Goal: Information Seeking & Learning: Learn about a topic

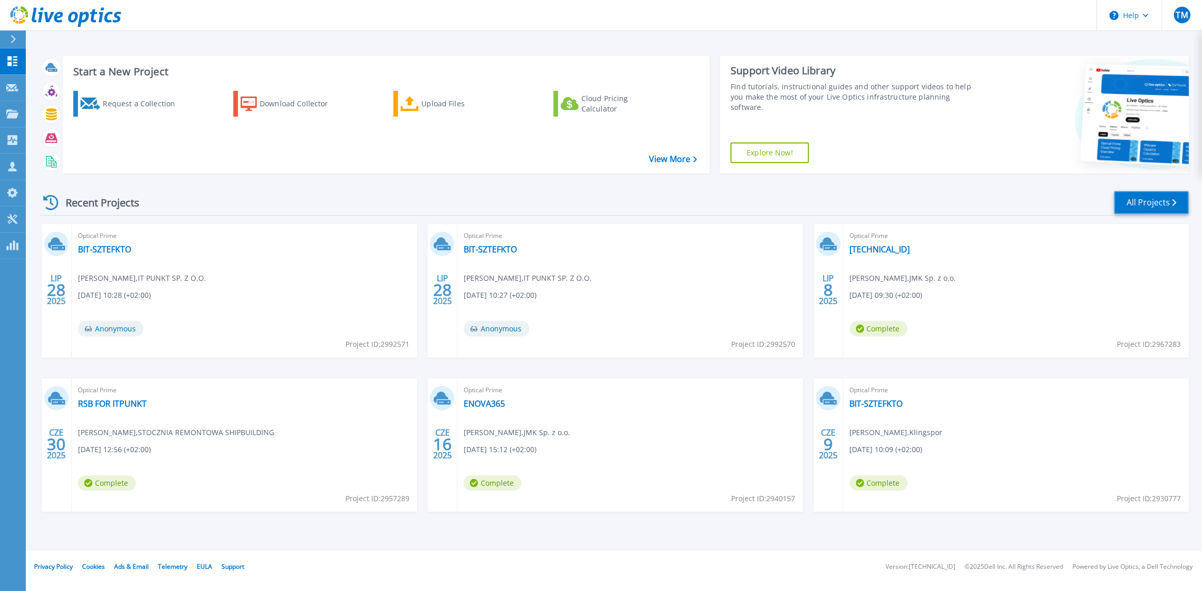
click at [1143, 204] on link "All Projects" at bounding box center [1151, 202] width 75 height 23
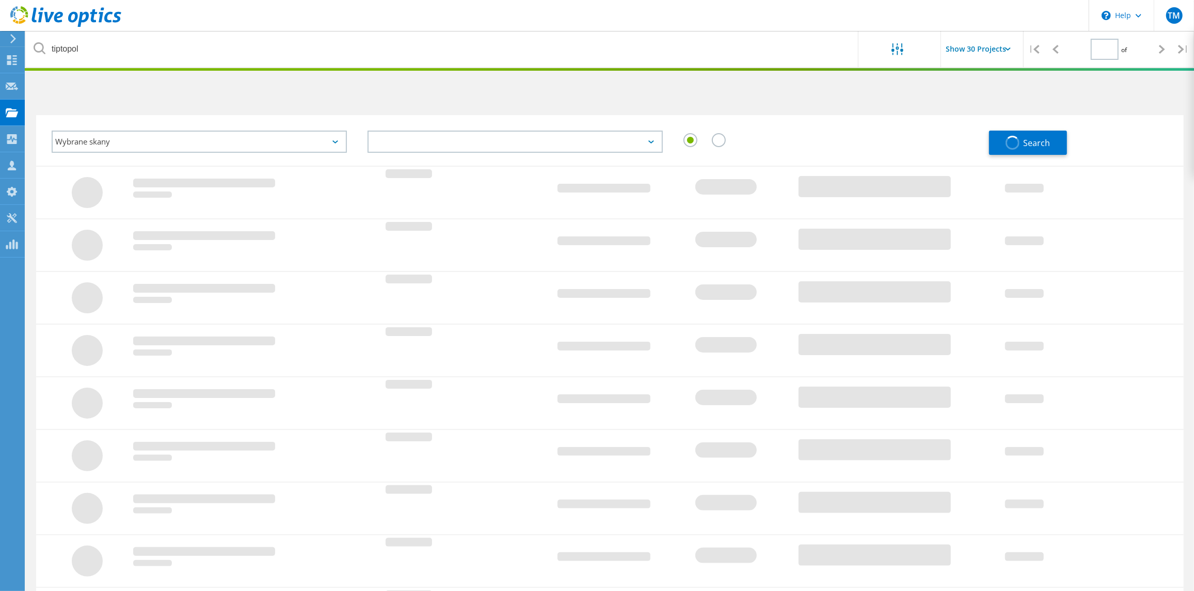
type input "1"
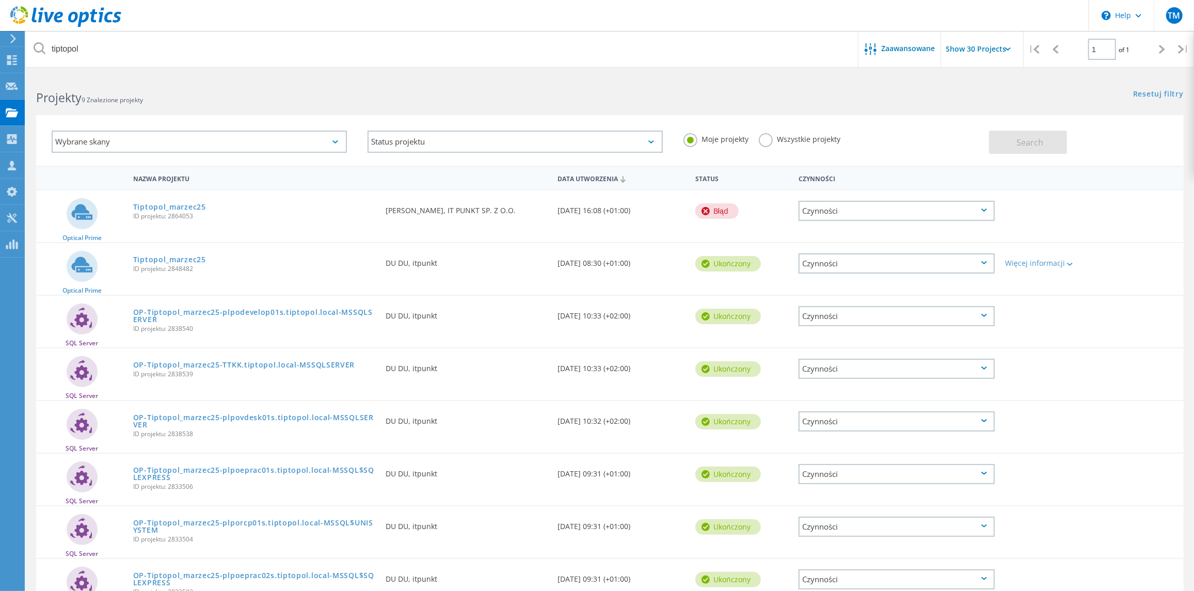
click at [209, 140] on div "Wybrane skany" at bounding box center [199, 142] width 295 height 22
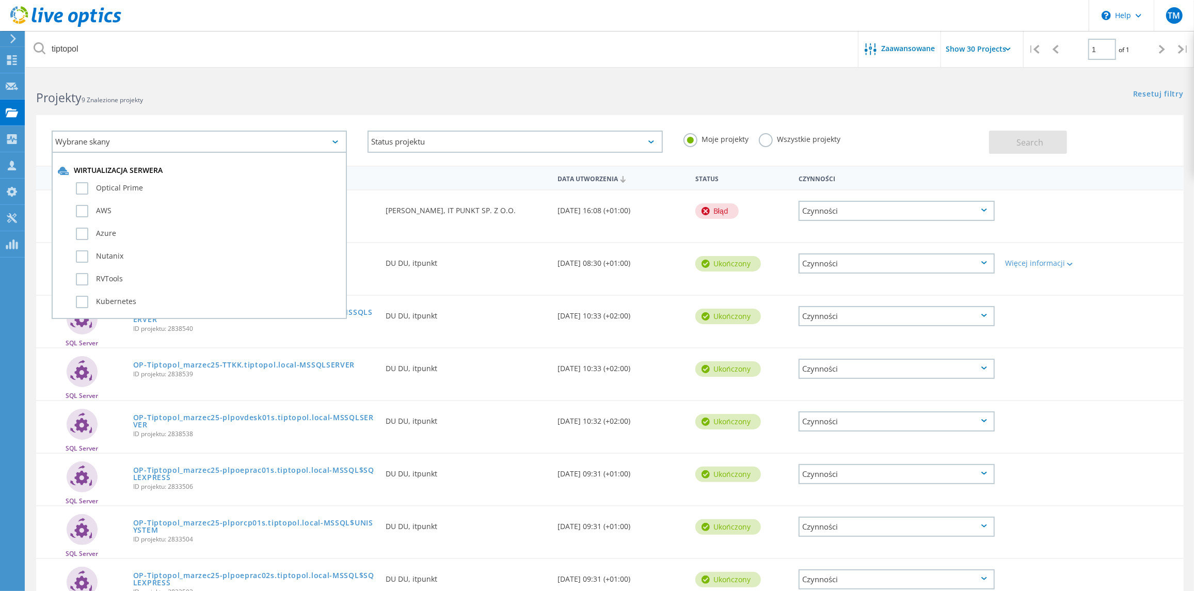
click at [231, 96] on h2 "Projekty 9 Znalezione projekty" at bounding box center [317, 97] width 563 height 17
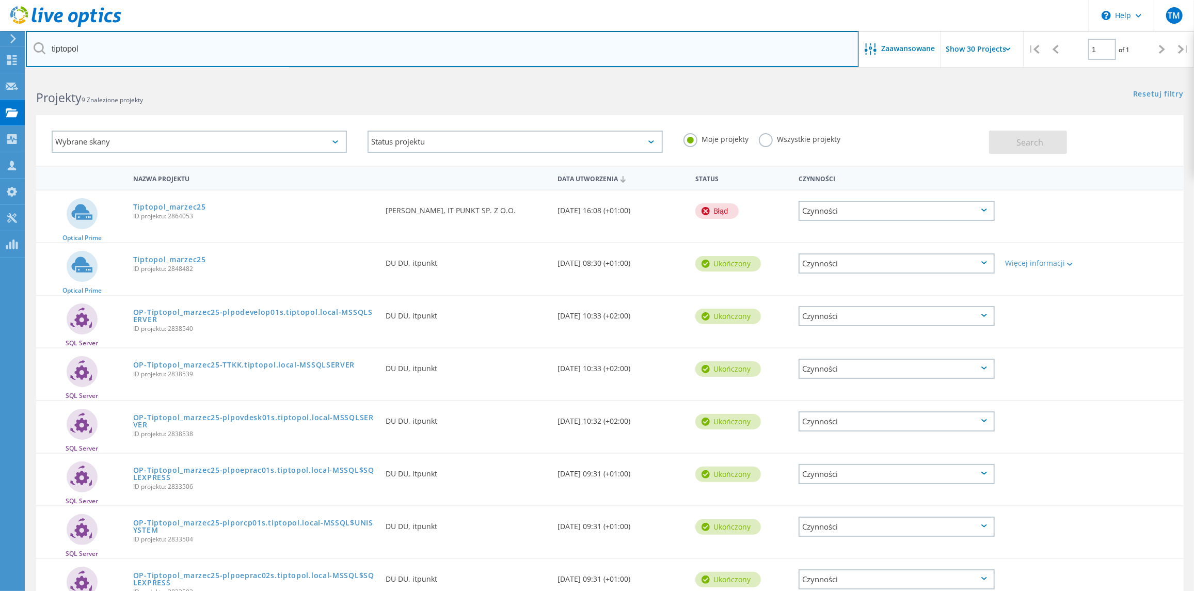
click at [231, 51] on input "tiptopol" at bounding box center [442, 49] width 833 height 36
drag, startPoint x: 64, startPoint y: 47, endPoint x: -4, endPoint y: 42, distance: 68.3
click at [0, 42] on html "\n Help Explore Helpful Articles Contact Support TM Partner w kanale dystrybucj…" at bounding box center [597, 353] width 1194 height 706
type input "remontowa"
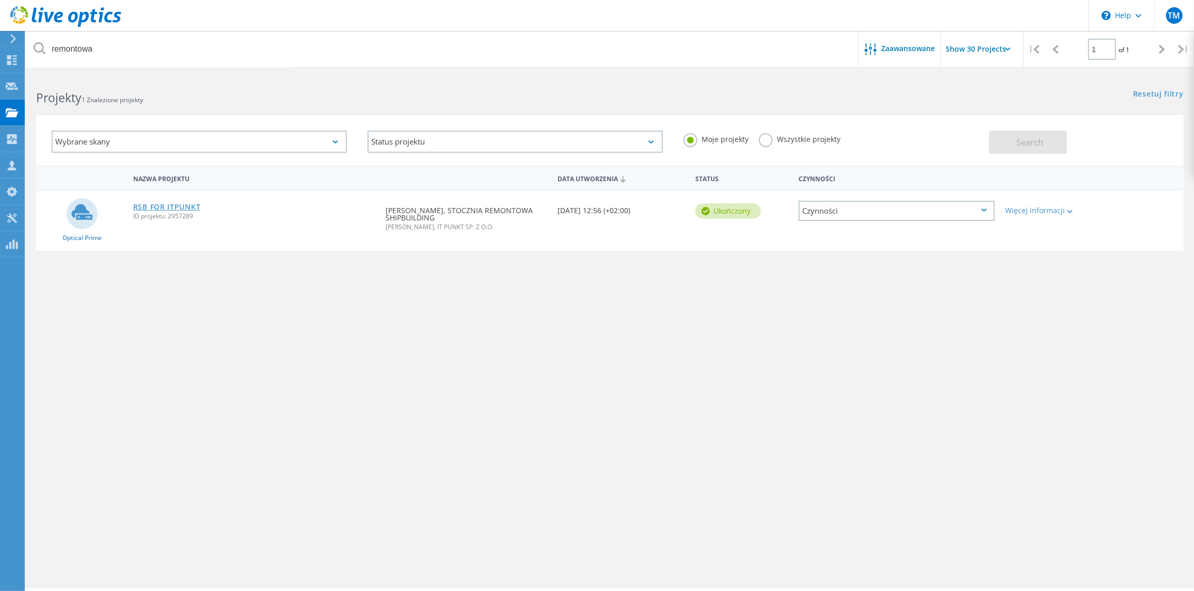
click at [179, 207] on link "RSB FOR ITPUNKT" at bounding box center [167, 206] width 68 height 7
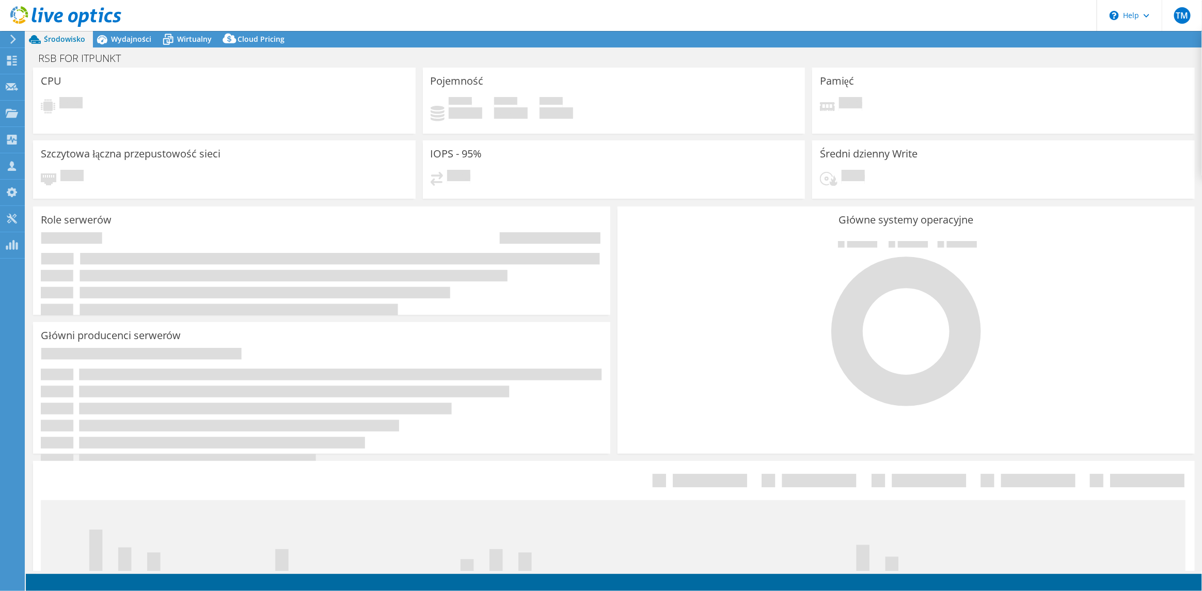
select select "USD"
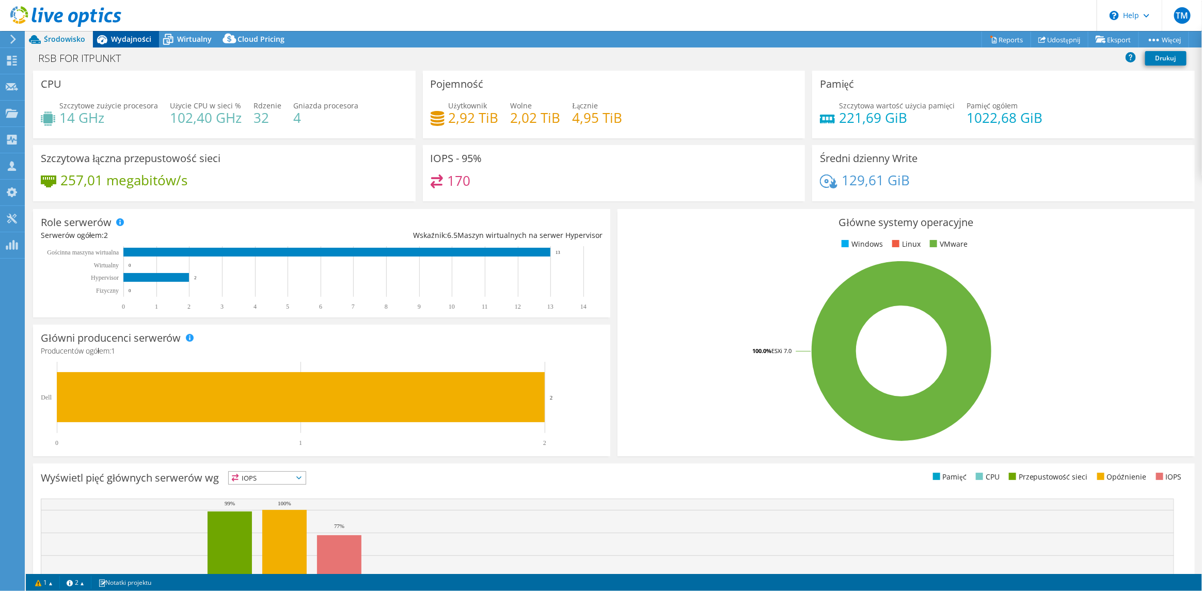
click at [138, 38] on span "Wydajności" at bounding box center [131, 39] width 40 height 10
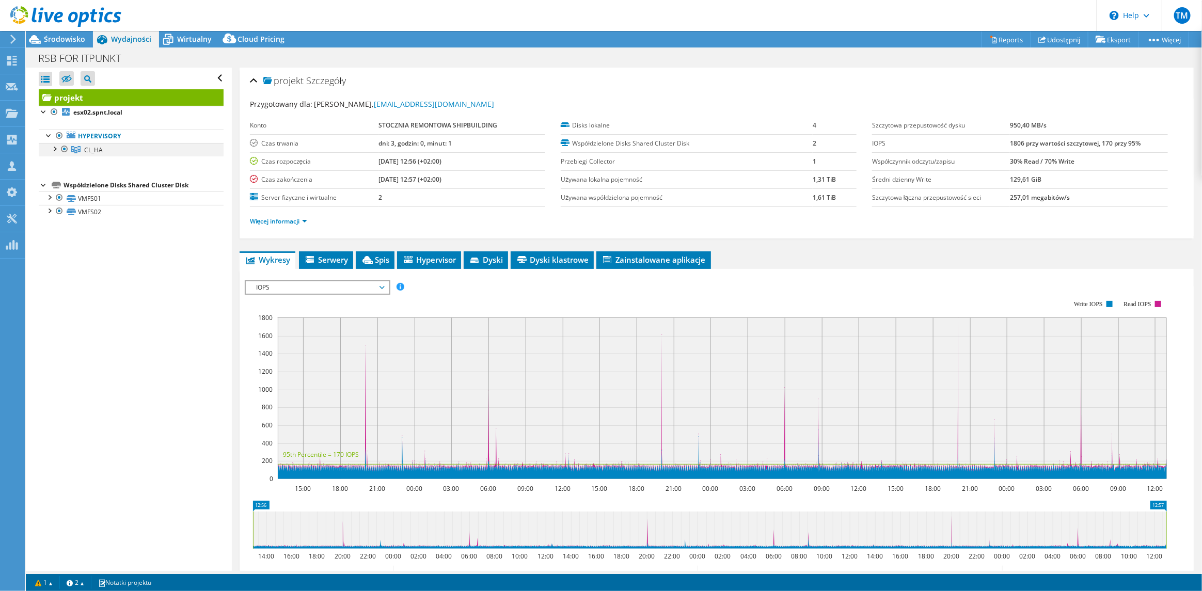
click at [55, 146] on div at bounding box center [54, 148] width 10 height 10
click at [61, 160] on div at bounding box center [59, 161] width 10 height 10
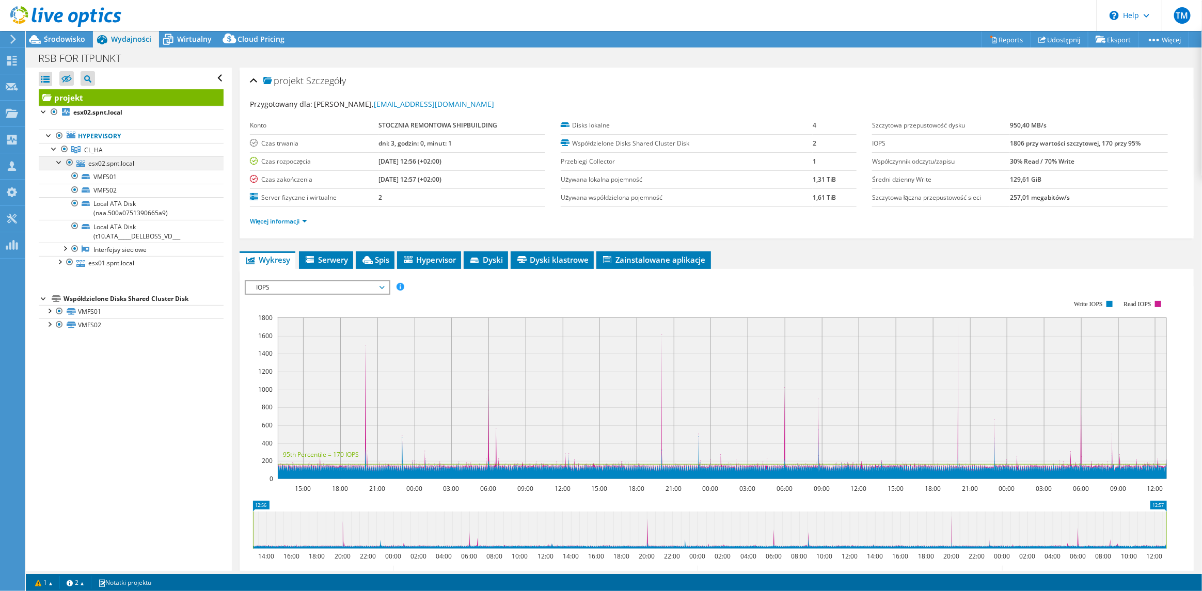
click at [57, 161] on div at bounding box center [59, 161] width 10 height 10
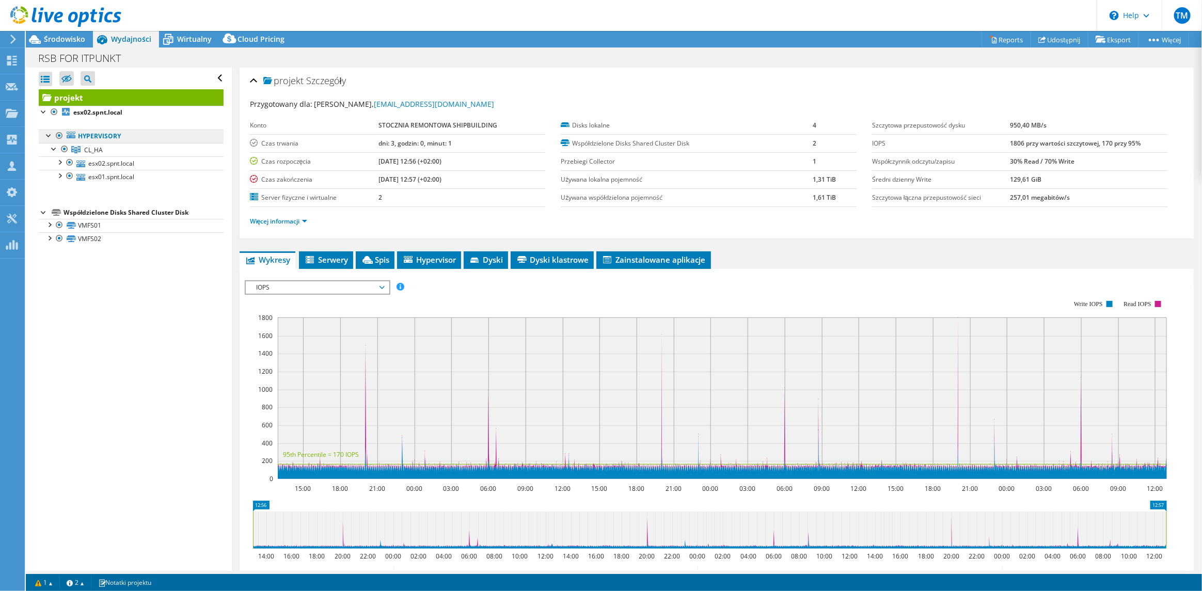
click at [98, 137] on link "Hypervisory" at bounding box center [131, 136] width 185 height 13
click at [382, 286] on span "IOPS" at bounding box center [317, 287] width 133 height 12
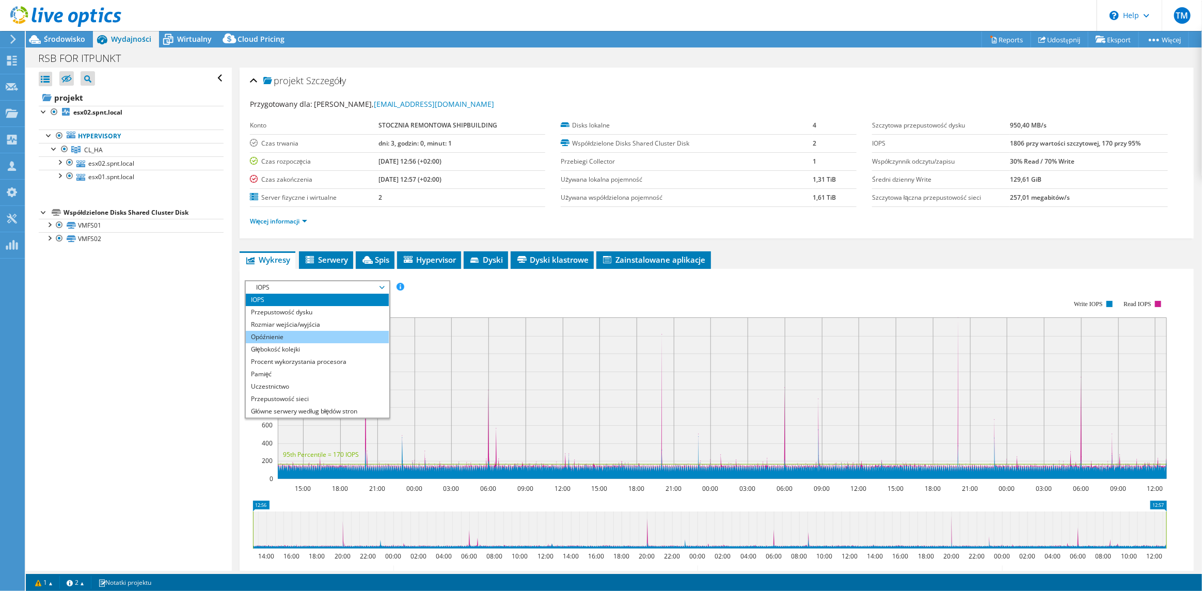
click at [290, 332] on li "Opóźnienie" at bounding box center [317, 337] width 143 height 12
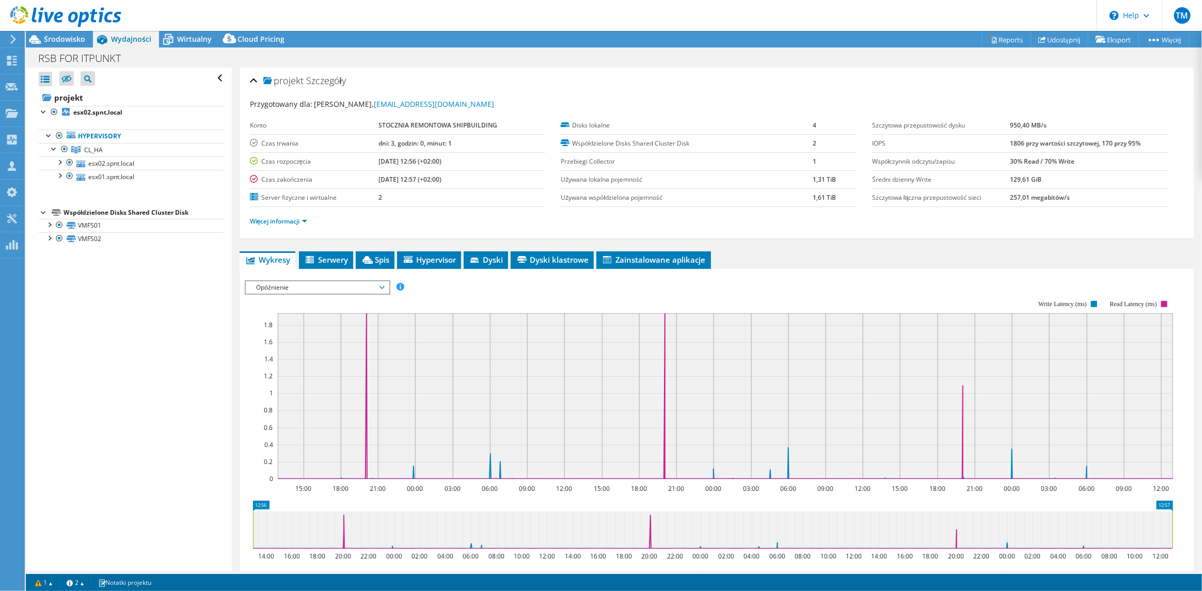
click at [310, 283] on span "Opóźnienie" at bounding box center [317, 287] width 133 height 12
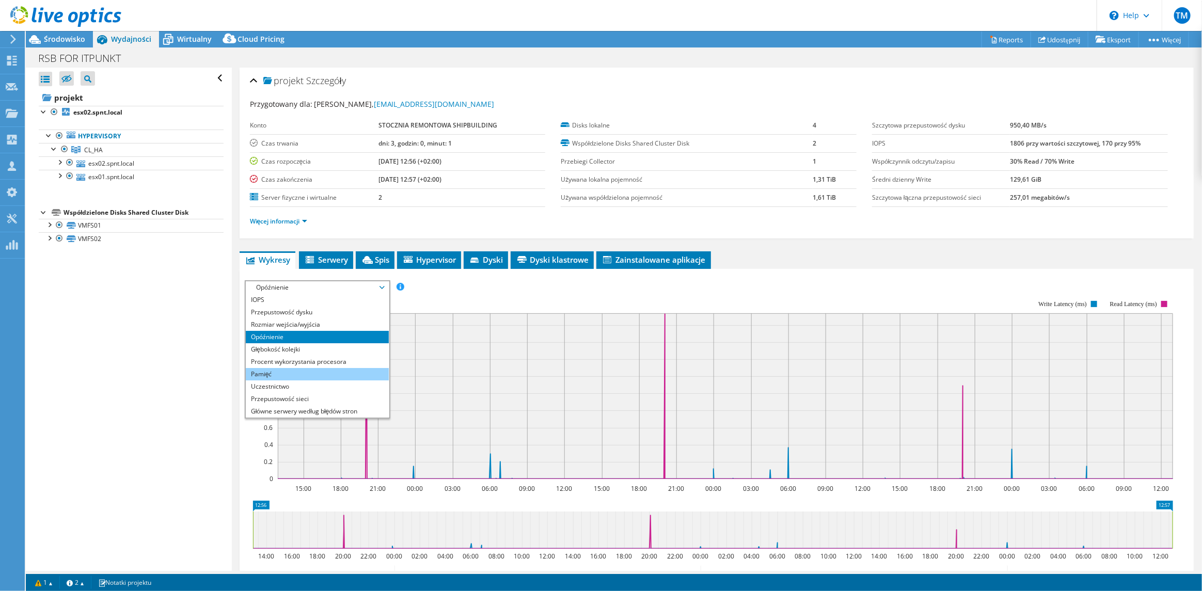
click at [293, 371] on li "Pamięć" at bounding box center [317, 374] width 143 height 12
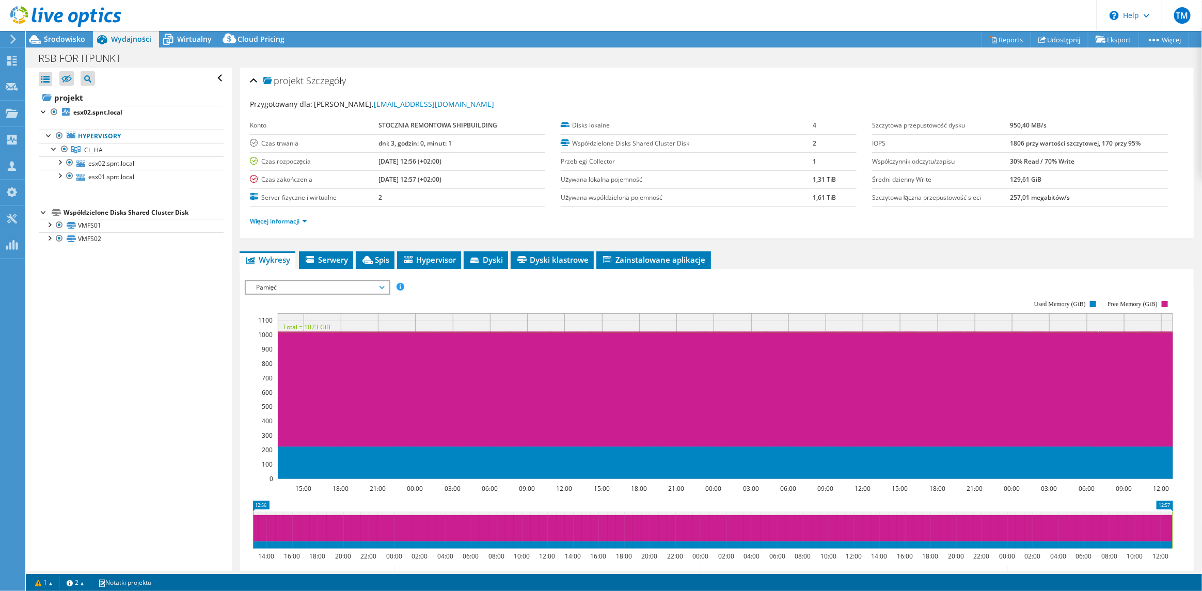
click at [306, 285] on span "Pamięć" at bounding box center [317, 287] width 133 height 12
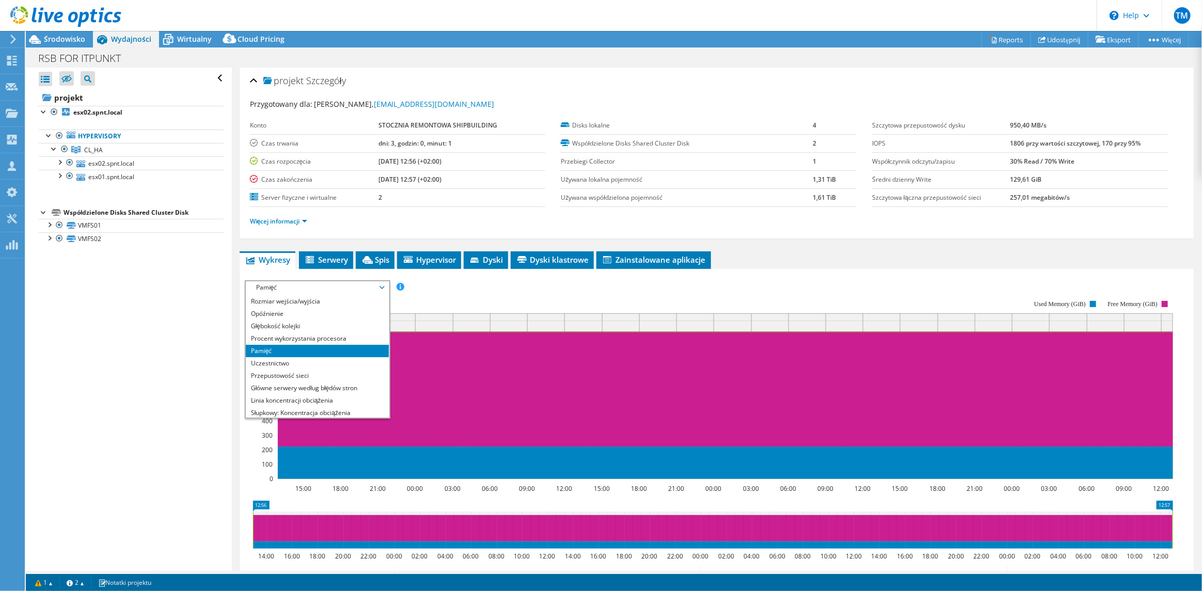
scroll to position [20, 0]
click at [337, 339] on li "Procent wykorzystania procesora" at bounding box center [317, 341] width 143 height 12
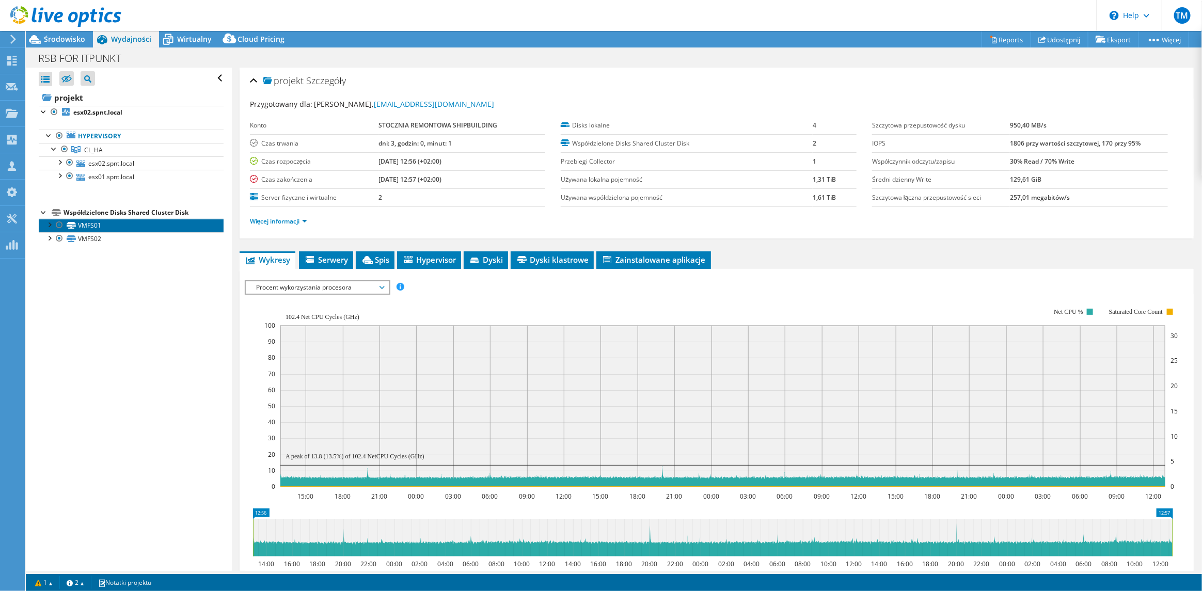
click at [89, 223] on link "VMFS01" at bounding box center [131, 225] width 185 height 13
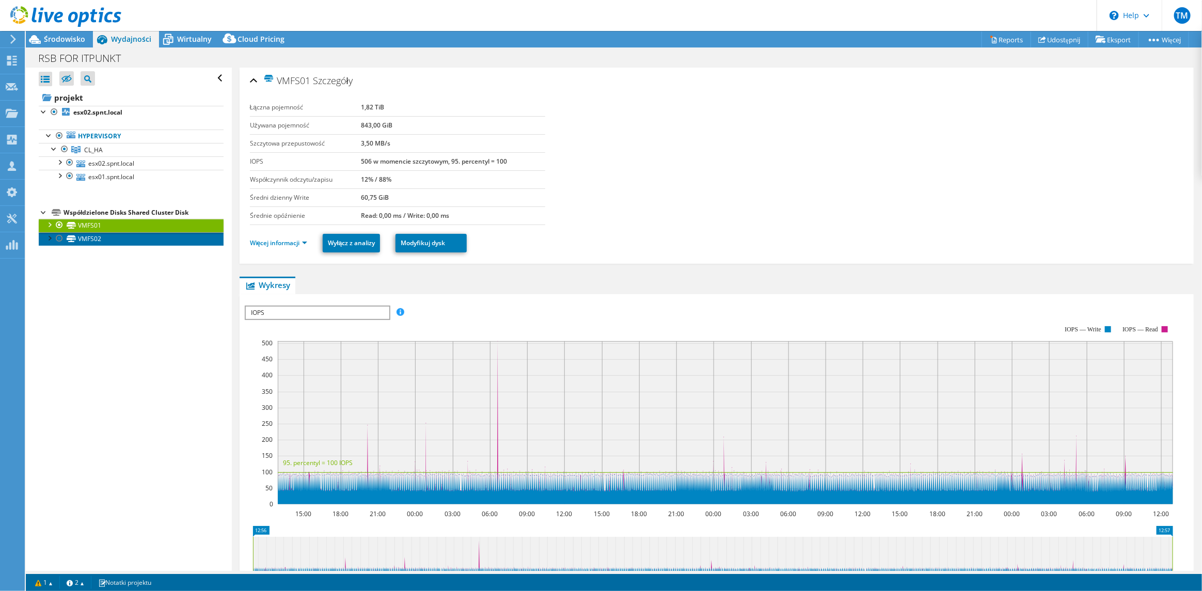
click at [87, 236] on link "VMFS02" at bounding box center [131, 238] width 185 height 13
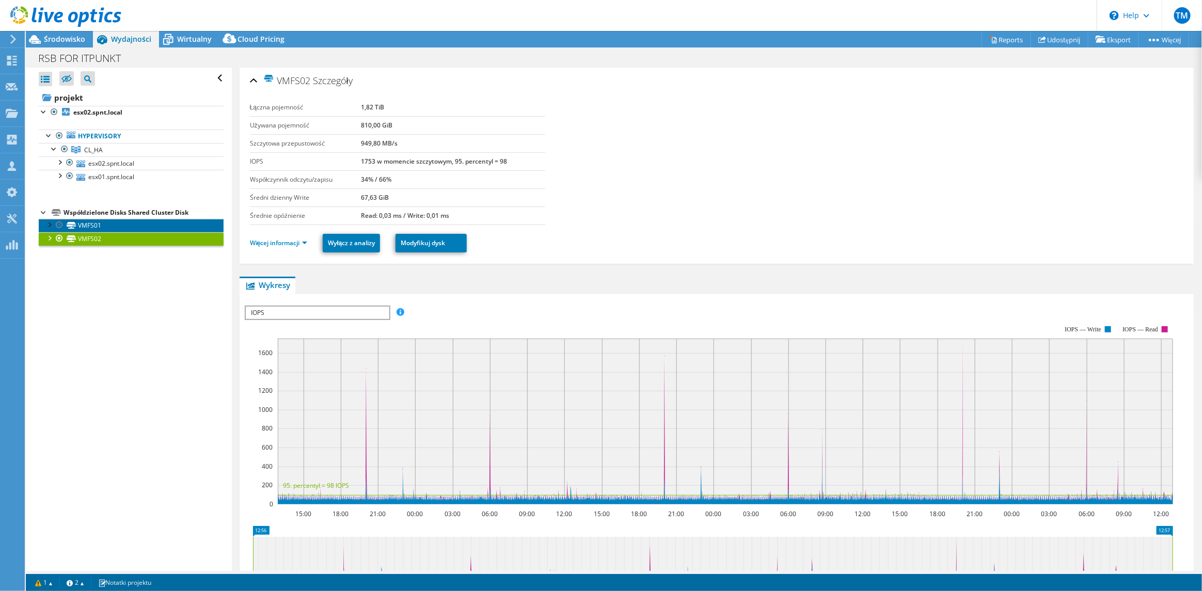
click at [89, 223] on link "VMFS01" at bounding box center [131, 225] width 185 height 13
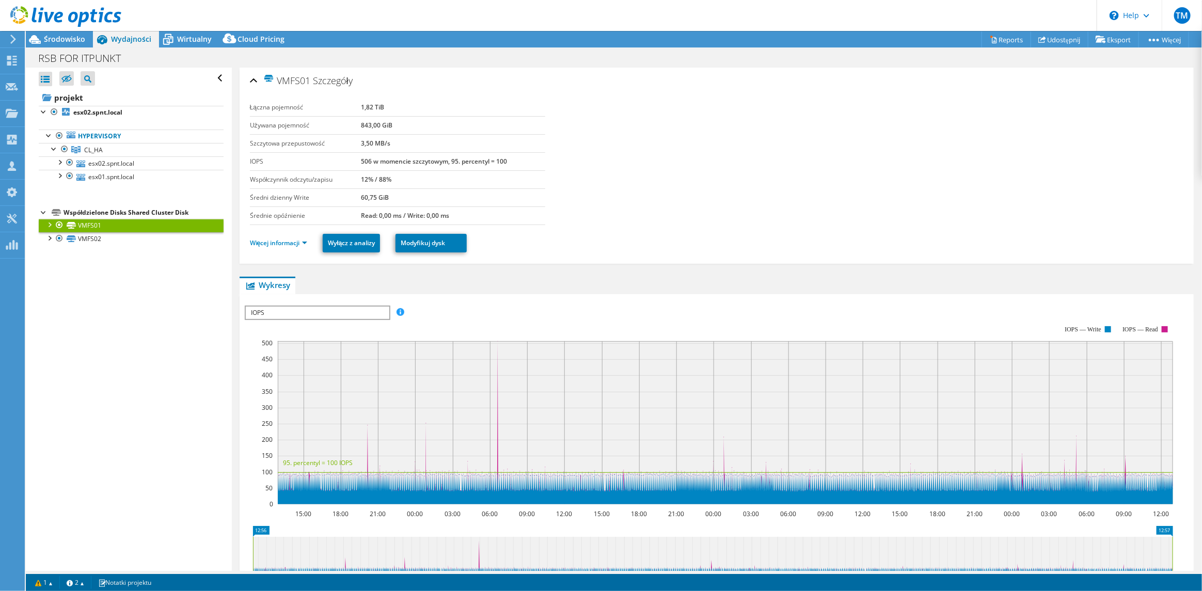
click at [88, 267] on div "Otwórz wszystkie Zamknij wszystko Ukryj wykluczone węzły Filtr drzewa projektu" at bounding box center [128, 319] width 205 height 503
click at [61, 159] on div at bounding box center [59, 161] width 10 height 10
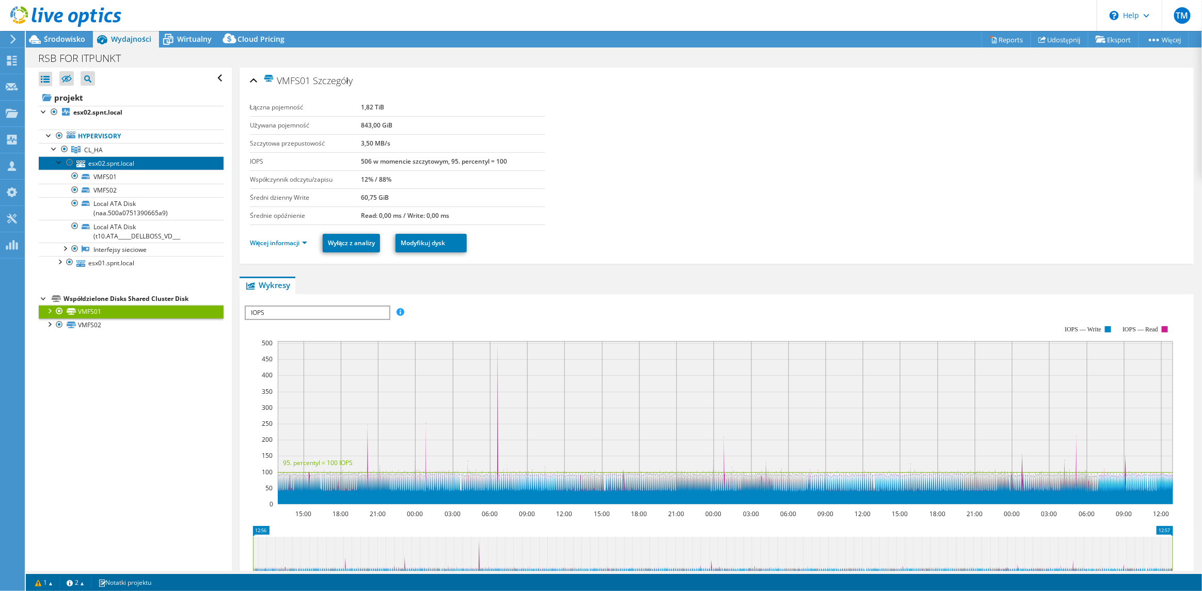
click at [127, 163] on link "esx02.spnt.local" at bounding box center [131, 162] width 185 height 13
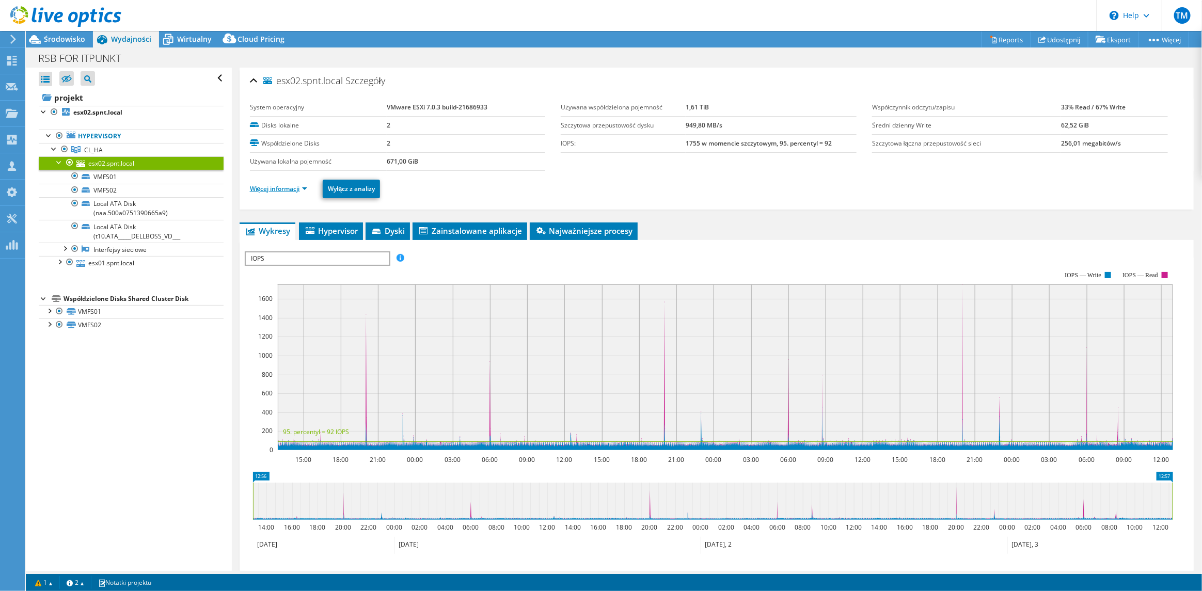
click at [304, 186] on link "Więcej informacji" at bounding box center [279, 188] width 58 height 9
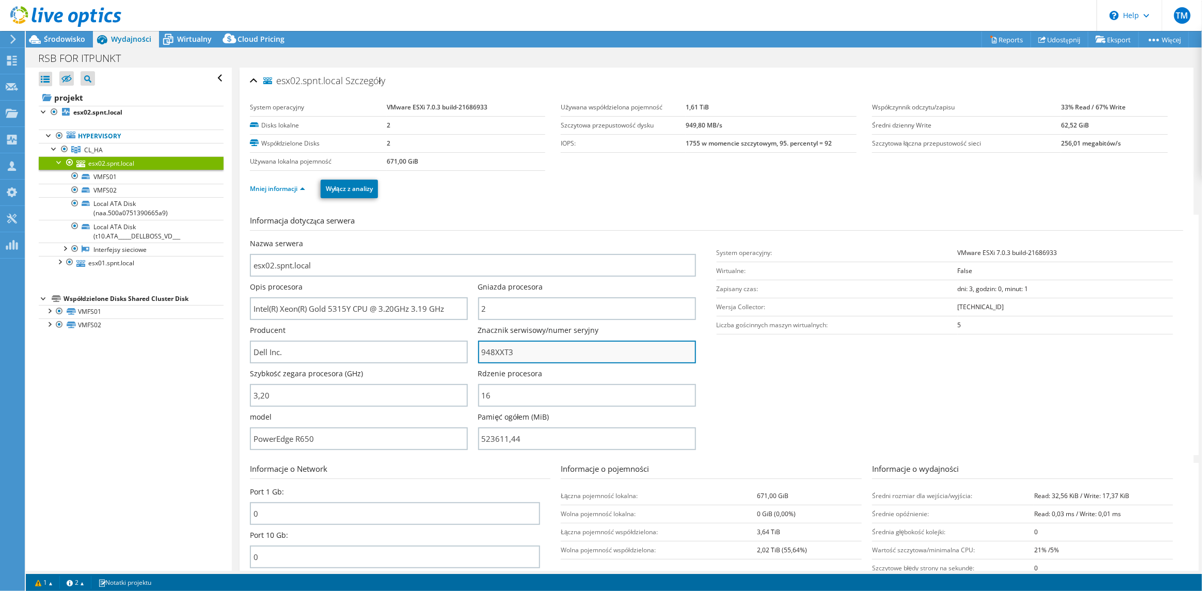
click at [492, 350] on input "948XXT3" at bounding box center [587, 352] width 218 height 23
